Goal: Find specific page/section: Find specific page/section

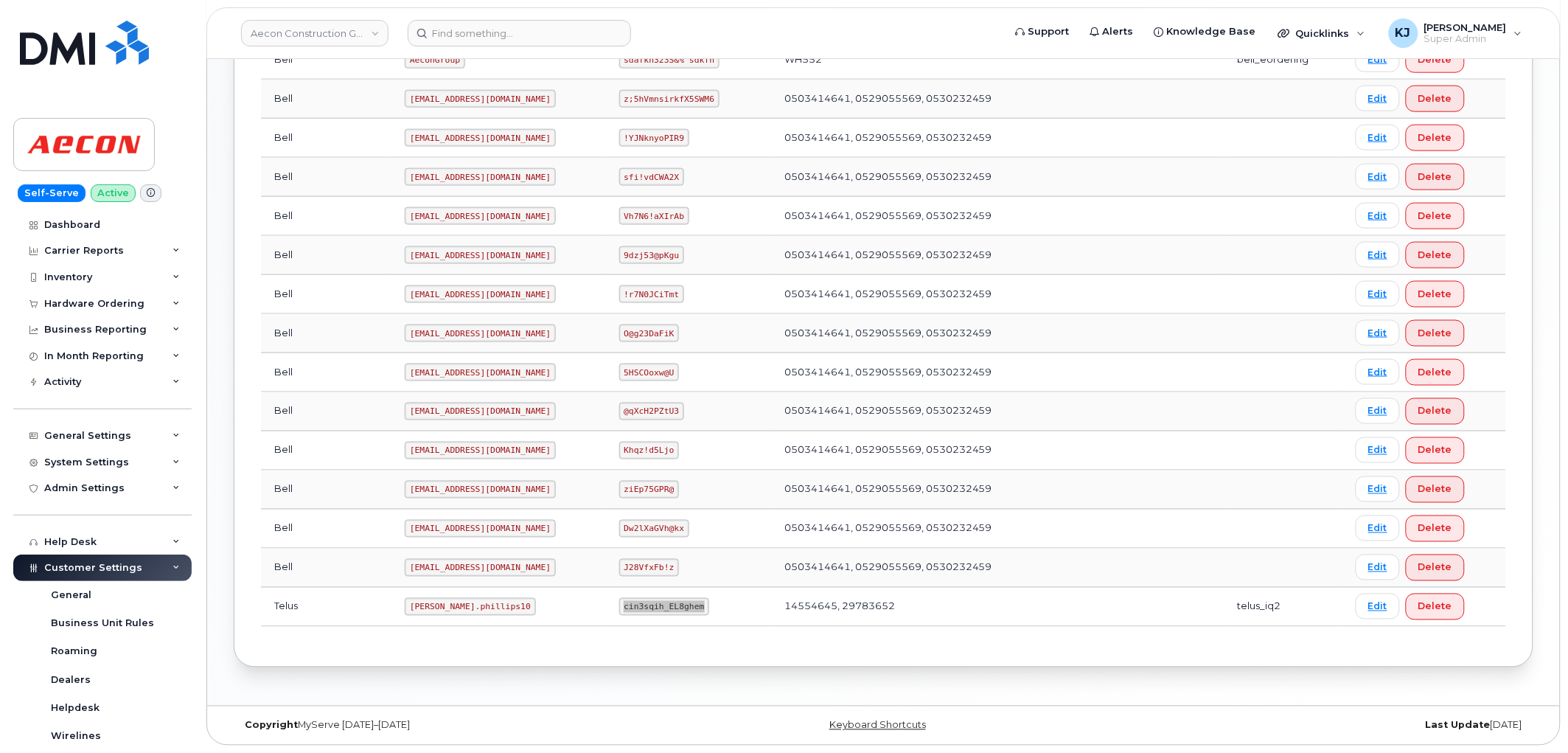
scroll to position [327, 0]
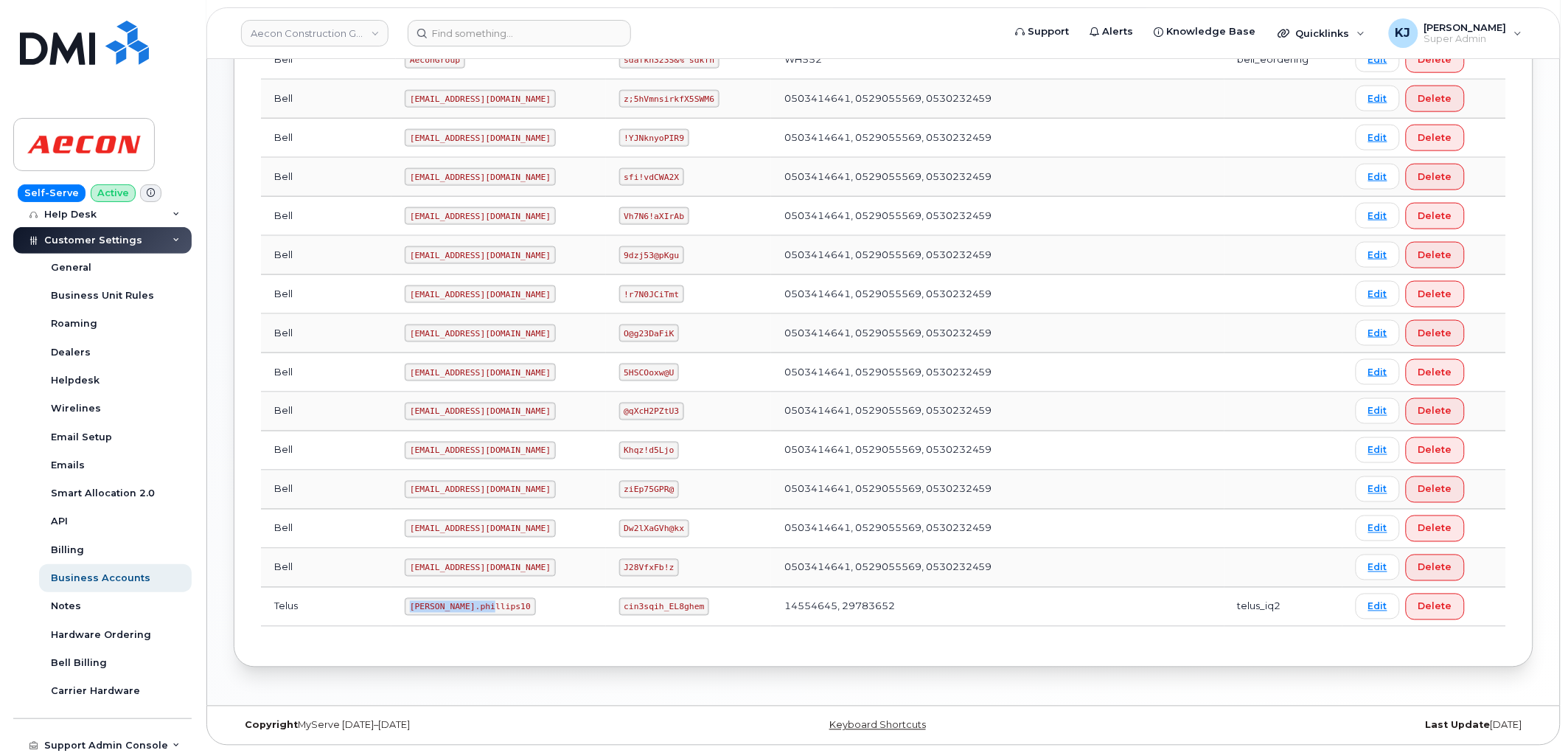
drag, startPoint x: 356, startPoint y: 603, endPoint x: 473, endPoint y: 599, distance: 117.1
click at [473, 599] on td "Taylor.phillips10" at bounding box center [498, 607] width 214 height 39
copy code "Taylor.phillips10"
drag, startPoint x: 605, startPoint y: 605, endPoint x: 676, endPoint y: 609, distance: 71.1
click at [676, 609] on code "cin3sqih_EL8ghem" at bounding box center [664, 607] width 91 height 18
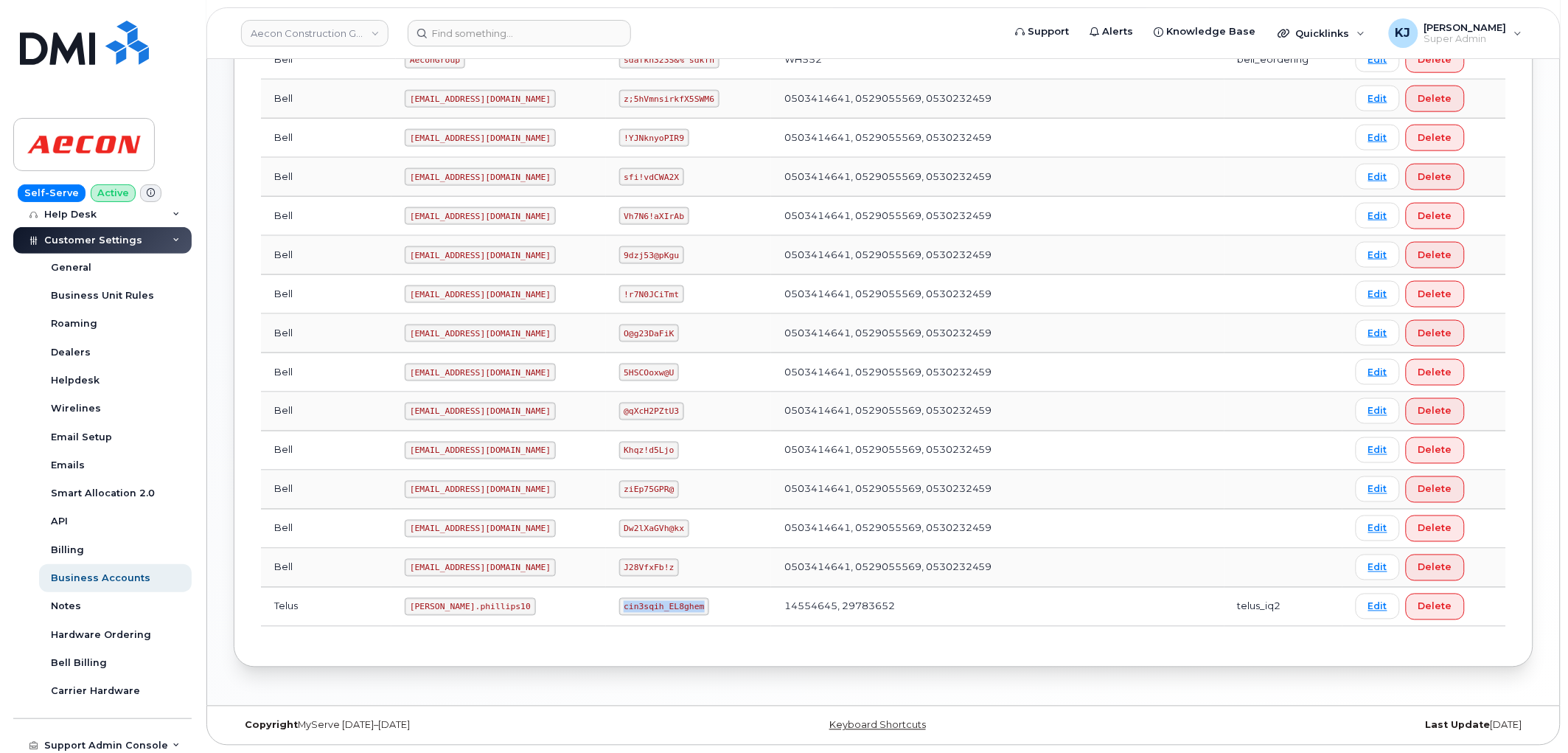
copy code "cin3sqih_EL8ghem"
click at [302, 34] on link "Aecon Construction Group Inc" at bounding box center [315, 32] width 147 height 26
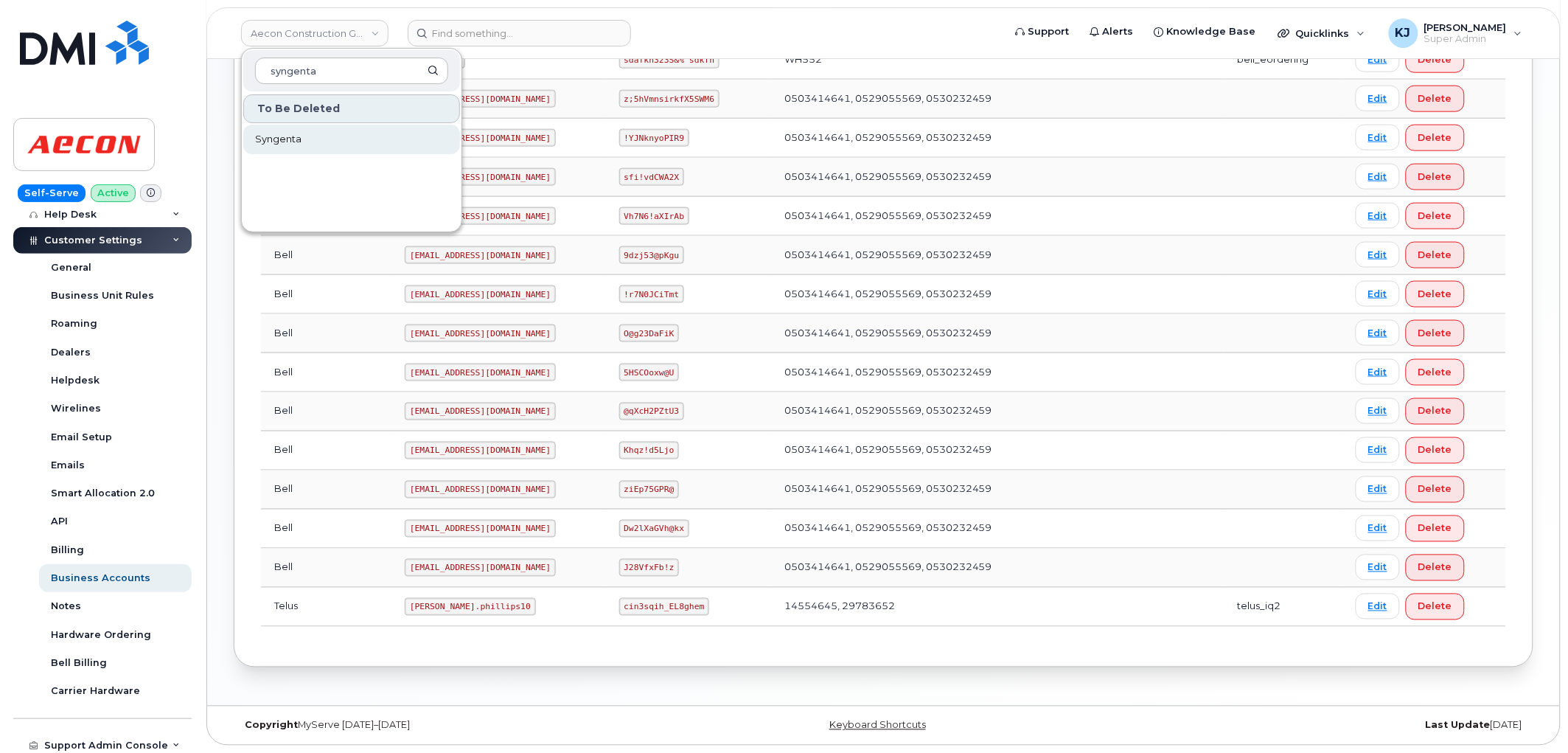
type input "syngenta"
click at [322, 135] on link "Syngenta" at bounding box center [351, 139] width 217 height 29
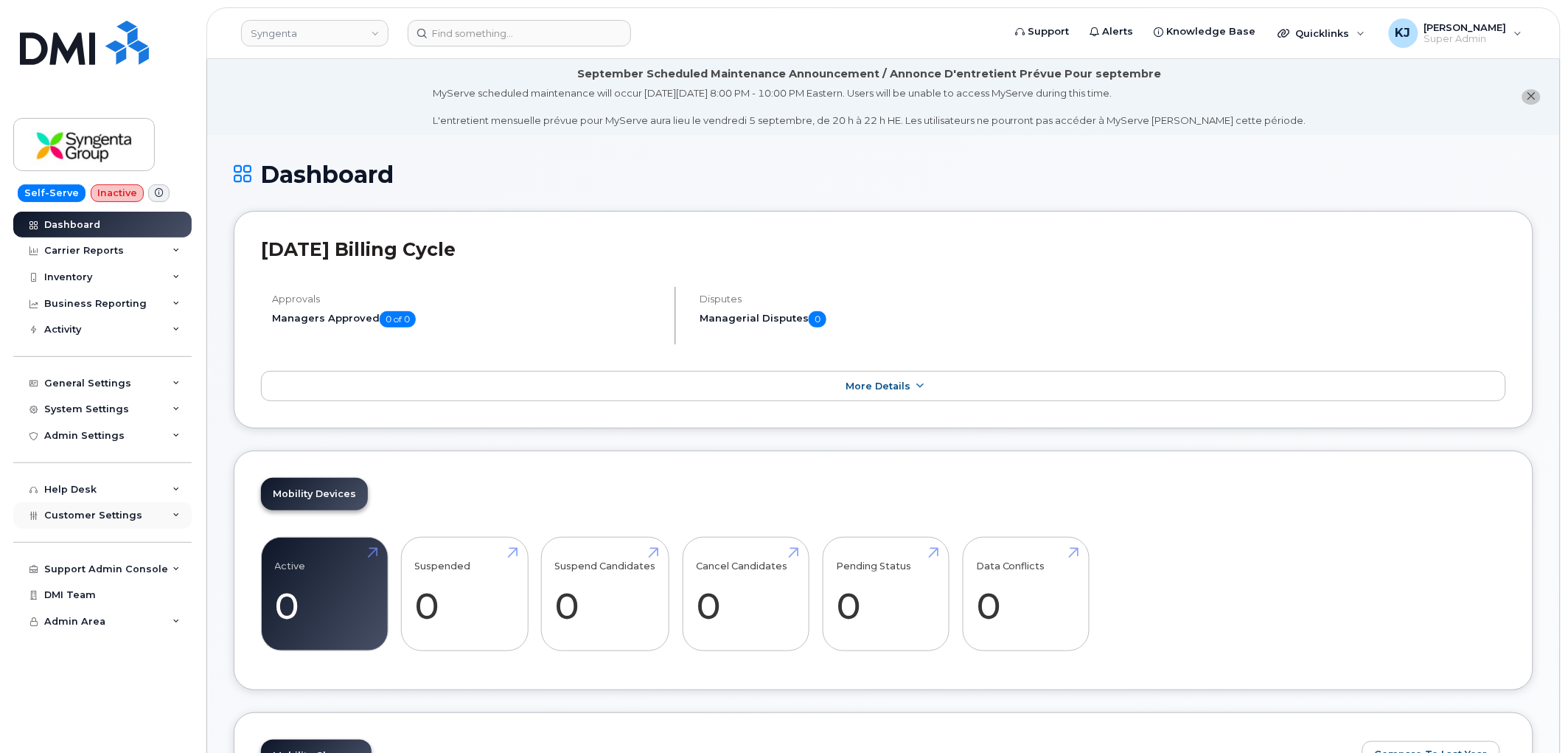
click at [109, 522] on div "Customer Settings" at bounding box center [103, 515] width 178 height 26
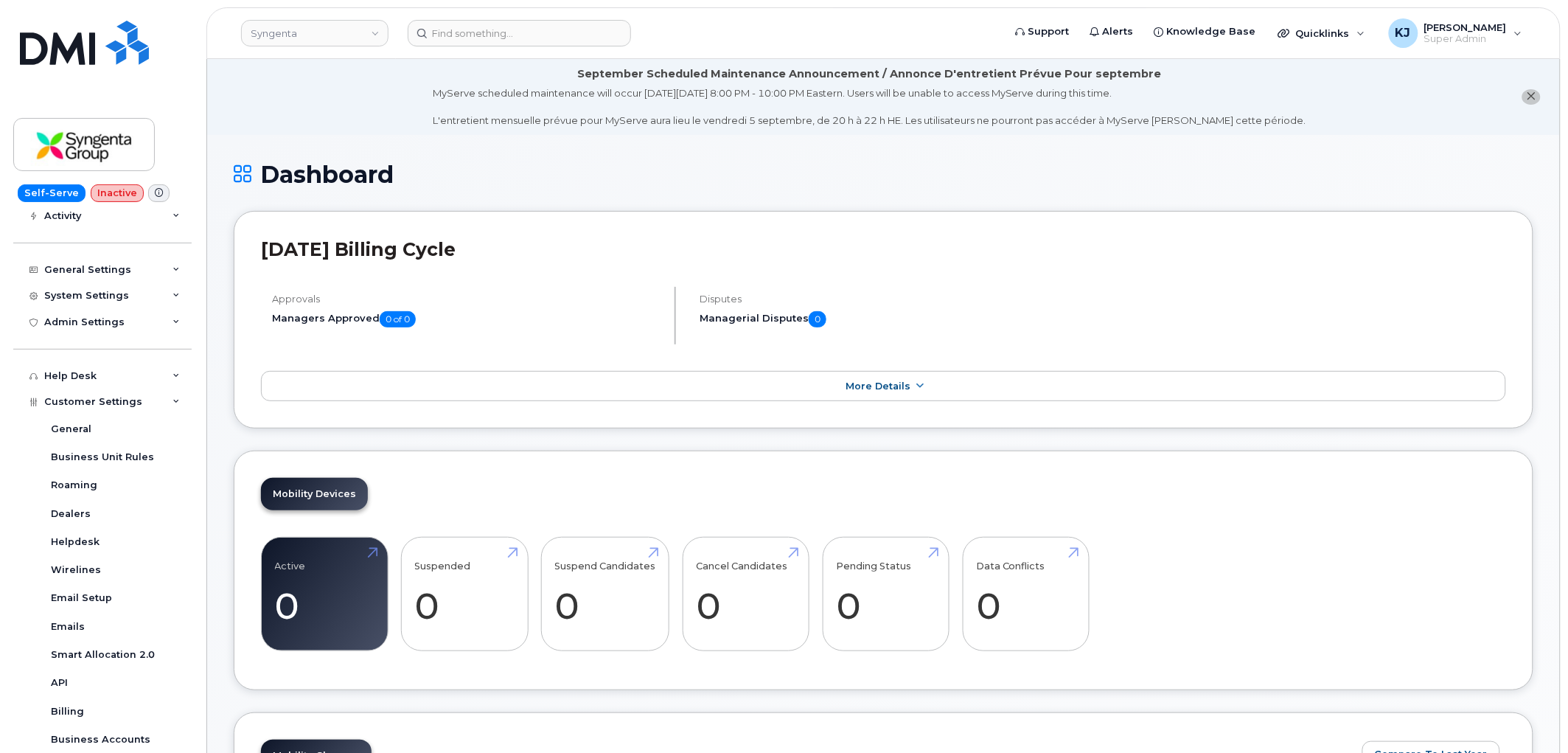
scroll to position [304, 0]
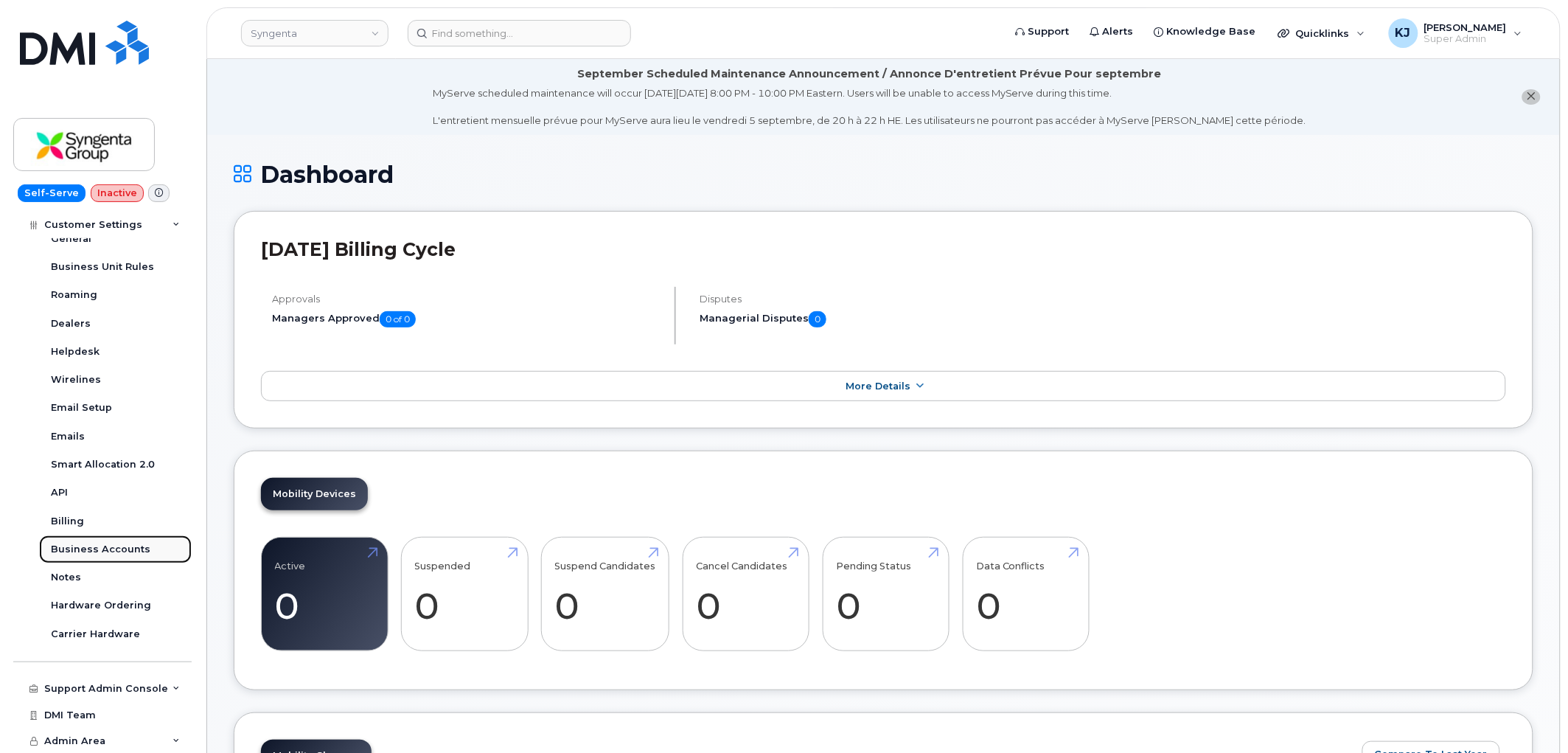
click at [88, 547] on div "Business Accounts" at bounding box center [101, 550] width 100 height 14
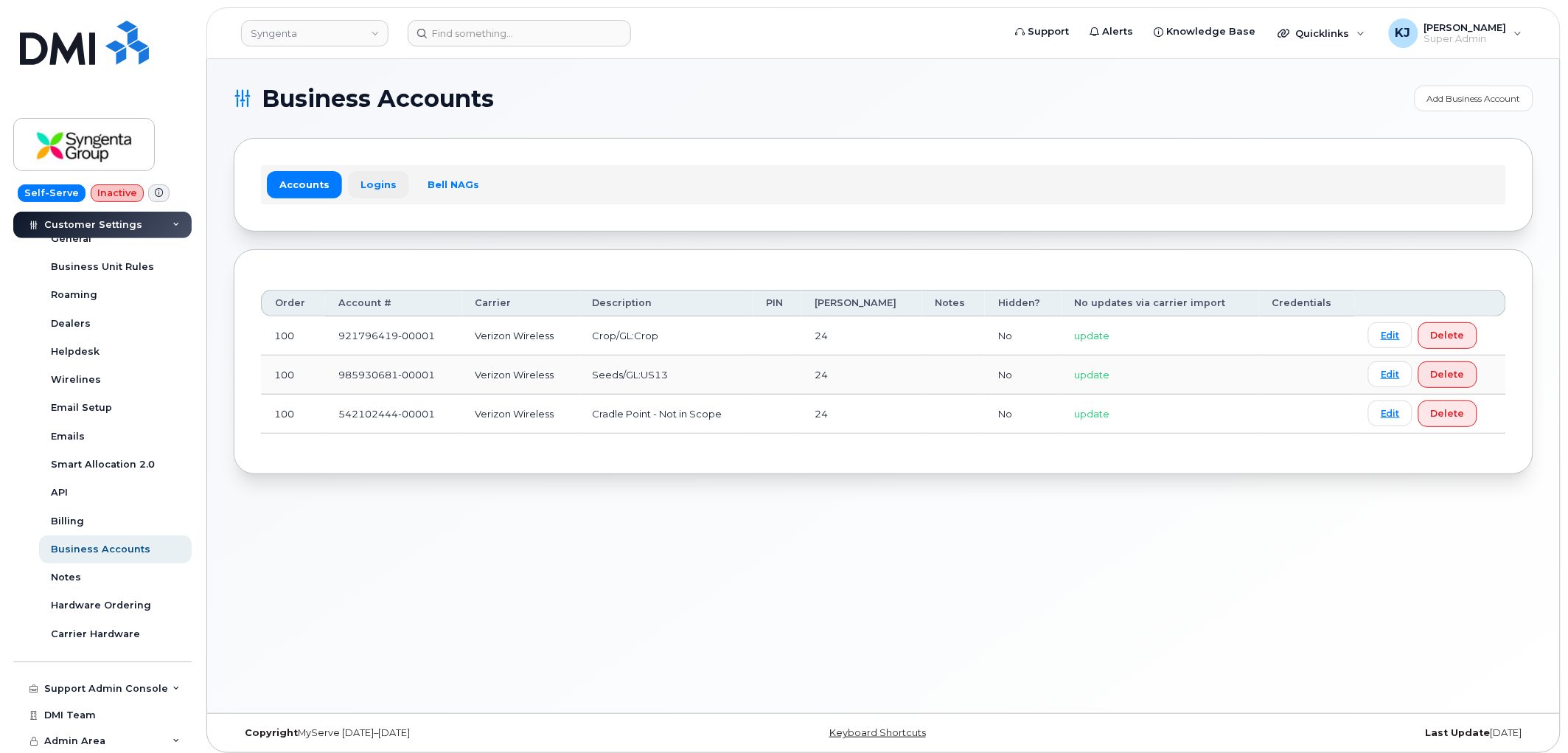
click at [373, 188] on link "Logins" at bounding box center [378, 183] width 61 height 26
